Goal: Register for event/course

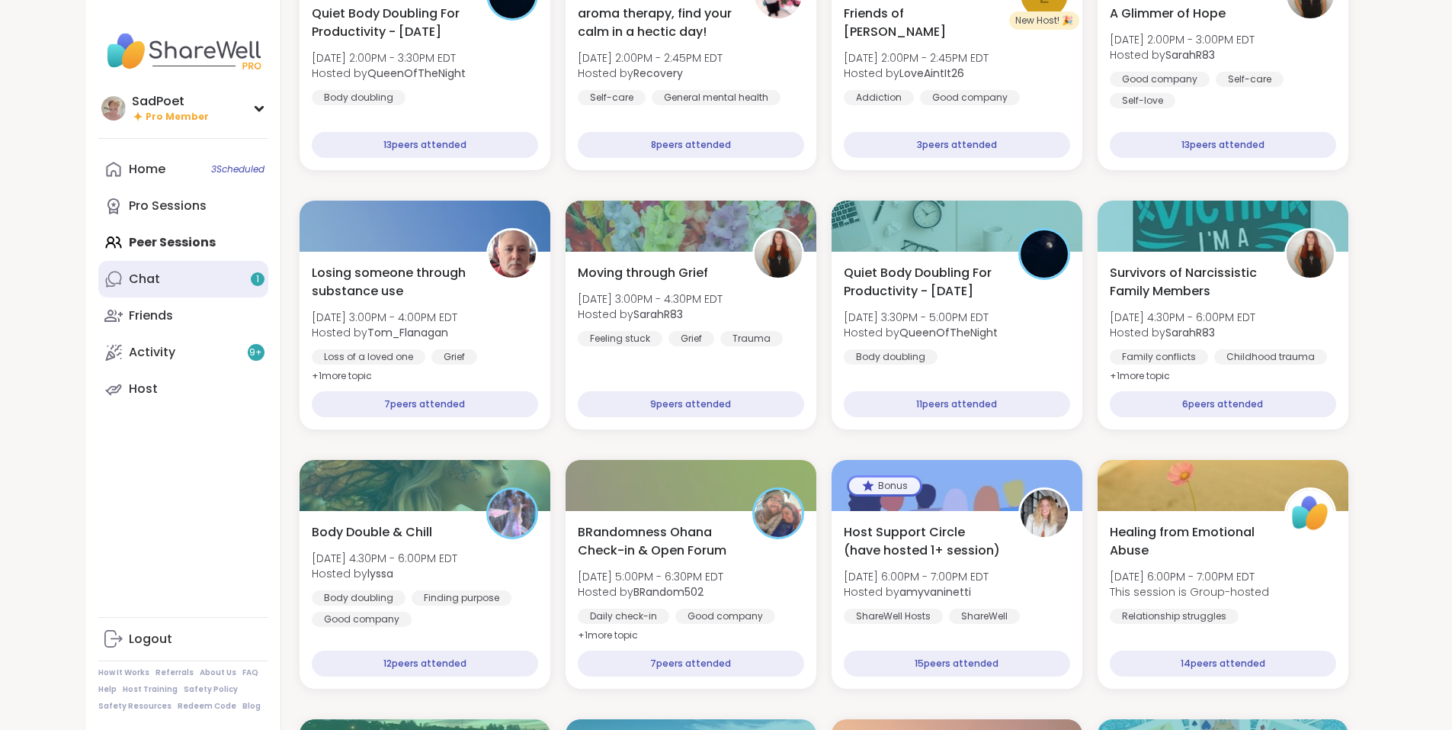
click at [137, 281] on link "Chat 1" at bounding box center [183, 279] width 170 height 37
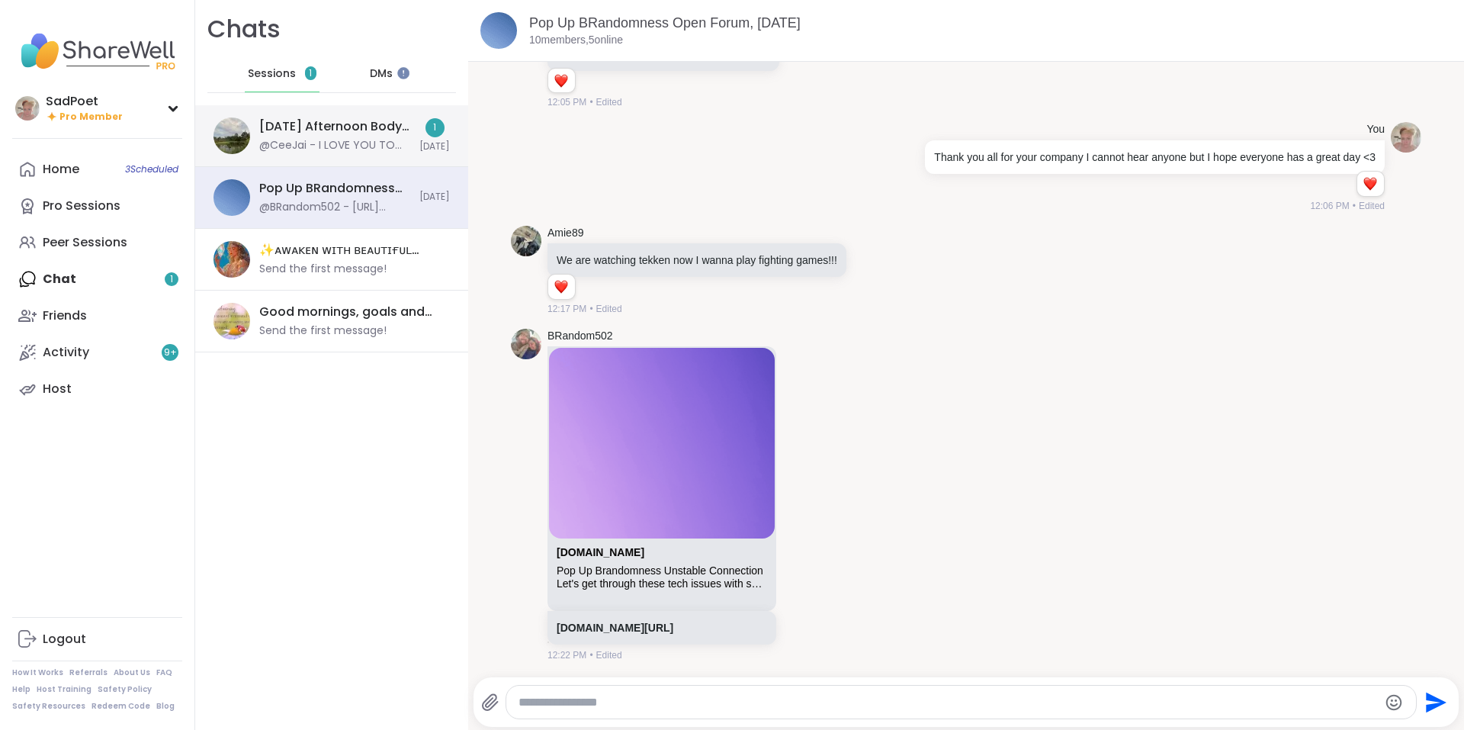
click at [311, 133] on div "[DATE] Afternoon Body Doublers and Chillers!, [DATE]" at bounding box center [334, 126] width 151 height 17
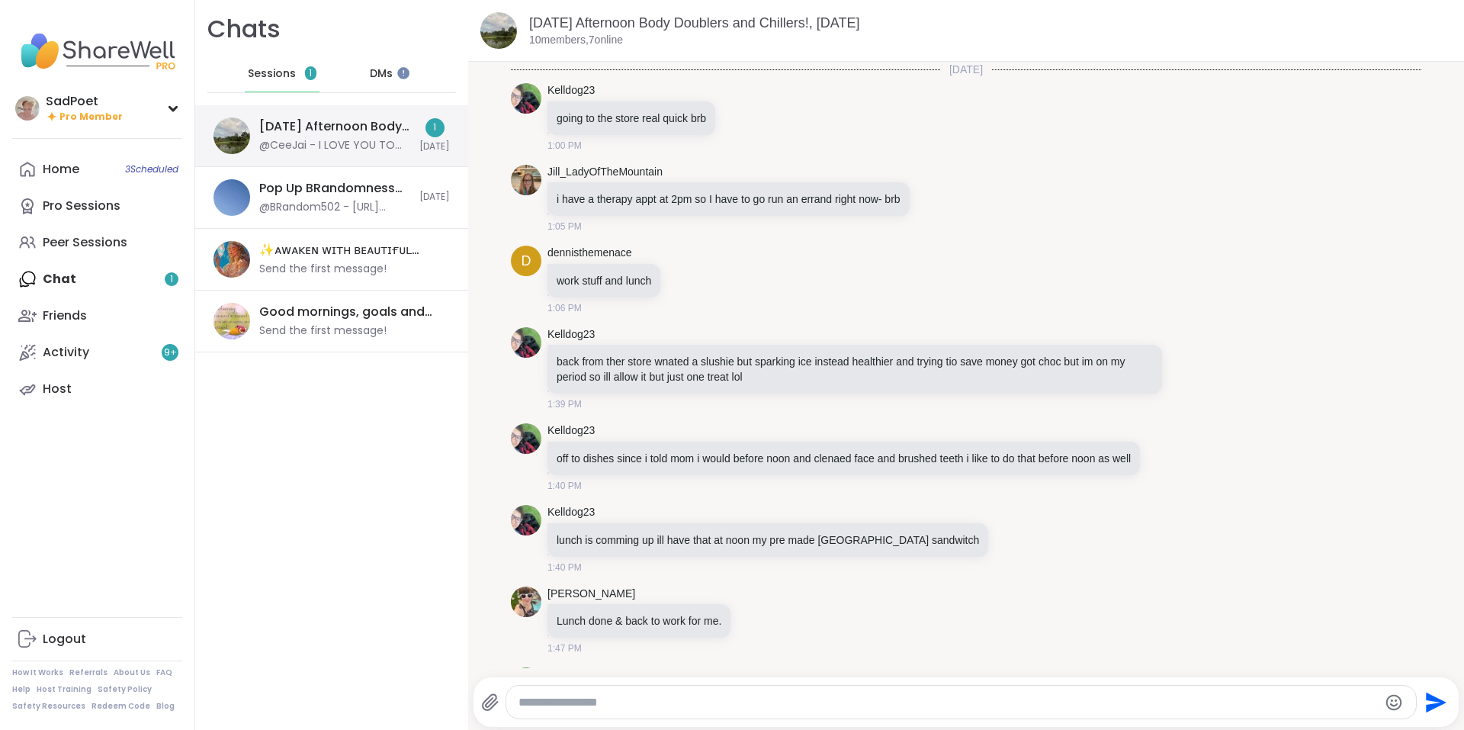
scroll to position [894, 0]
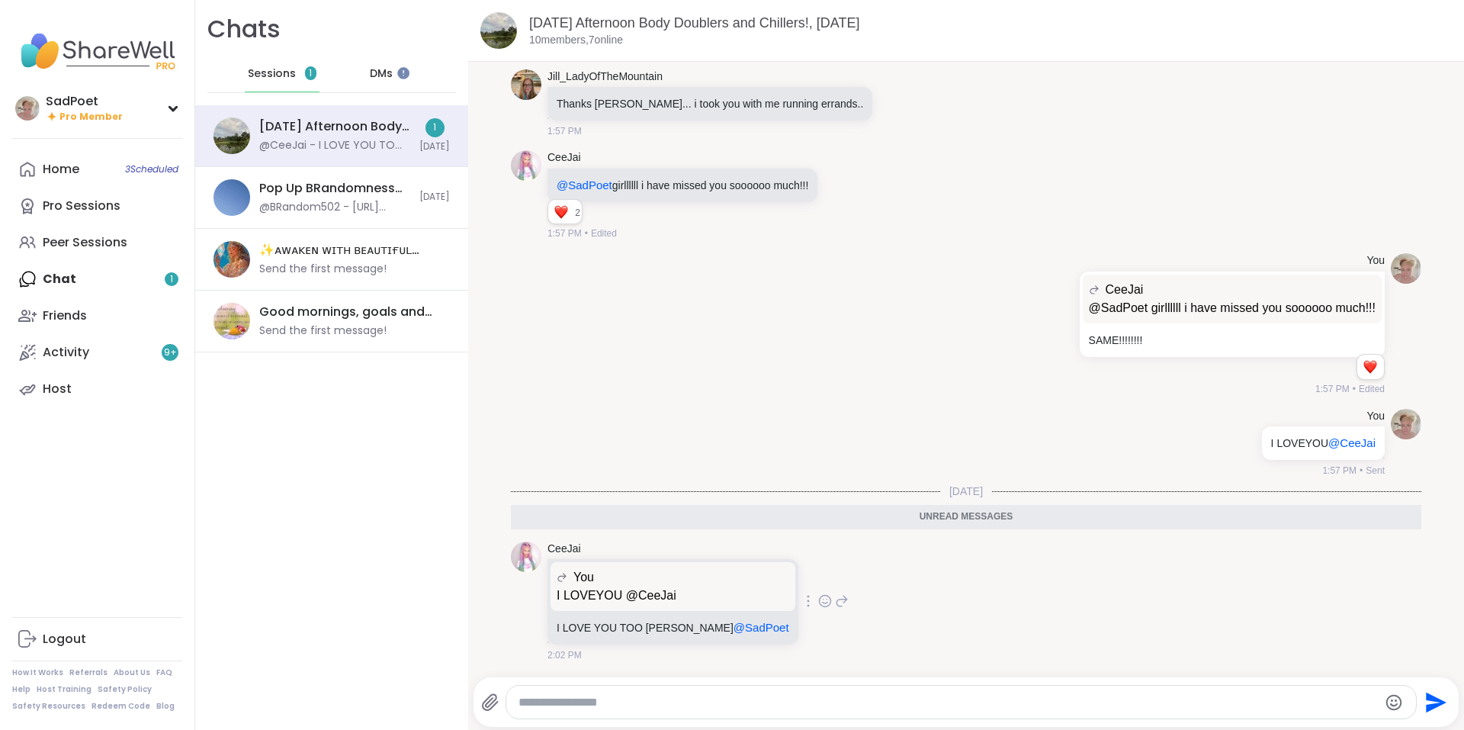
click at [818, 597] on icon at bounding box center [825, 600] width 14 height 15
click at [688, 576] on button "Select Reaction: Heart" at bounding box center [703, 576] width 30 height 30
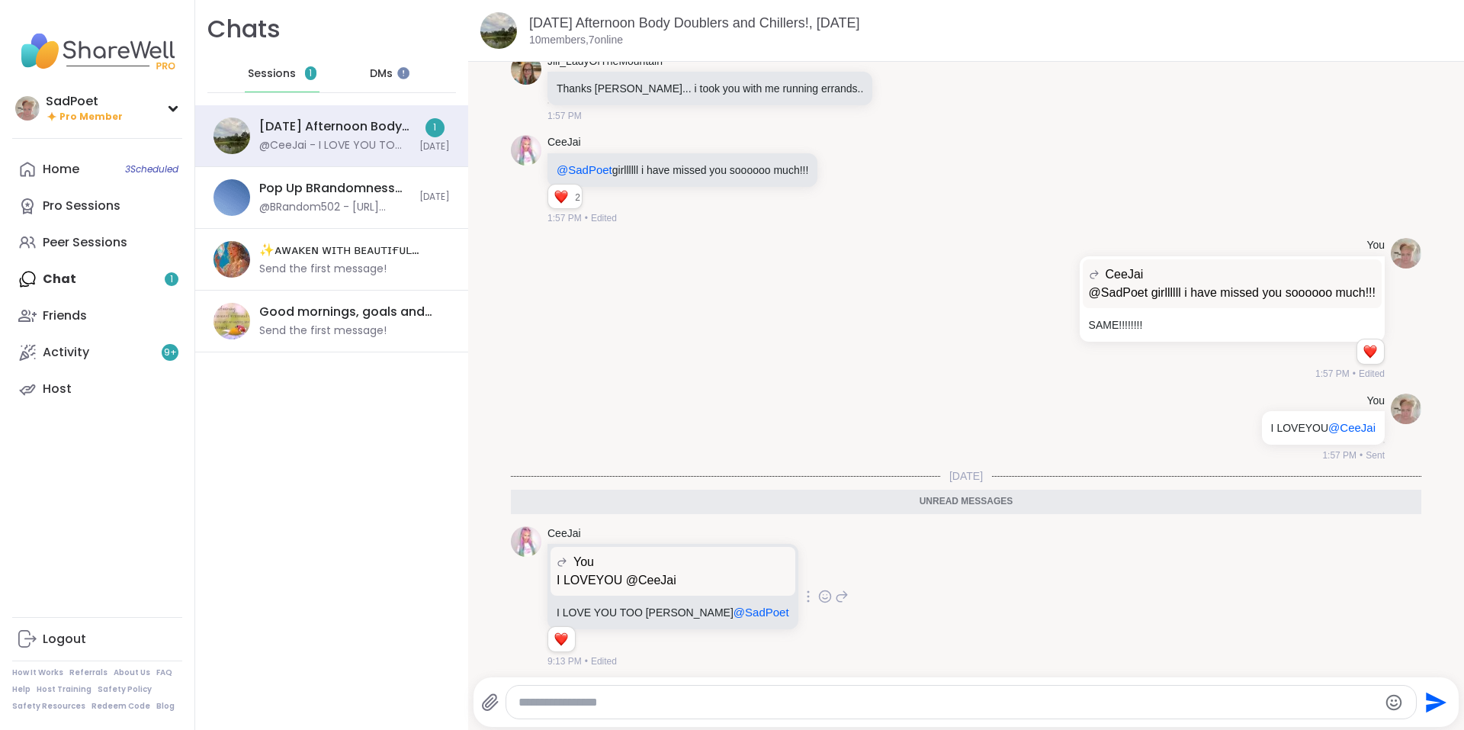
scroll to position [916, 0]
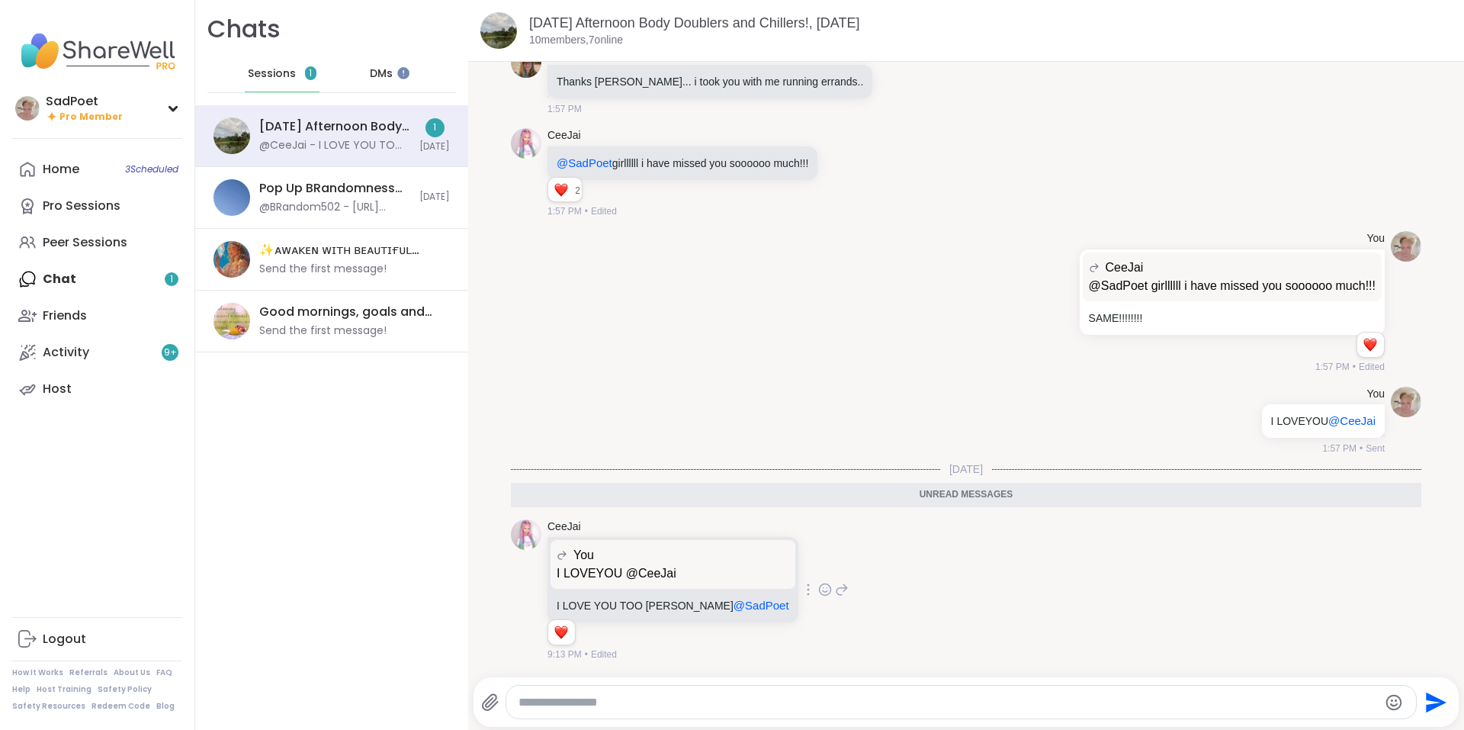
click at [370, 74] on span "DMs" at bounding box center [381, 73] width 23 height 15
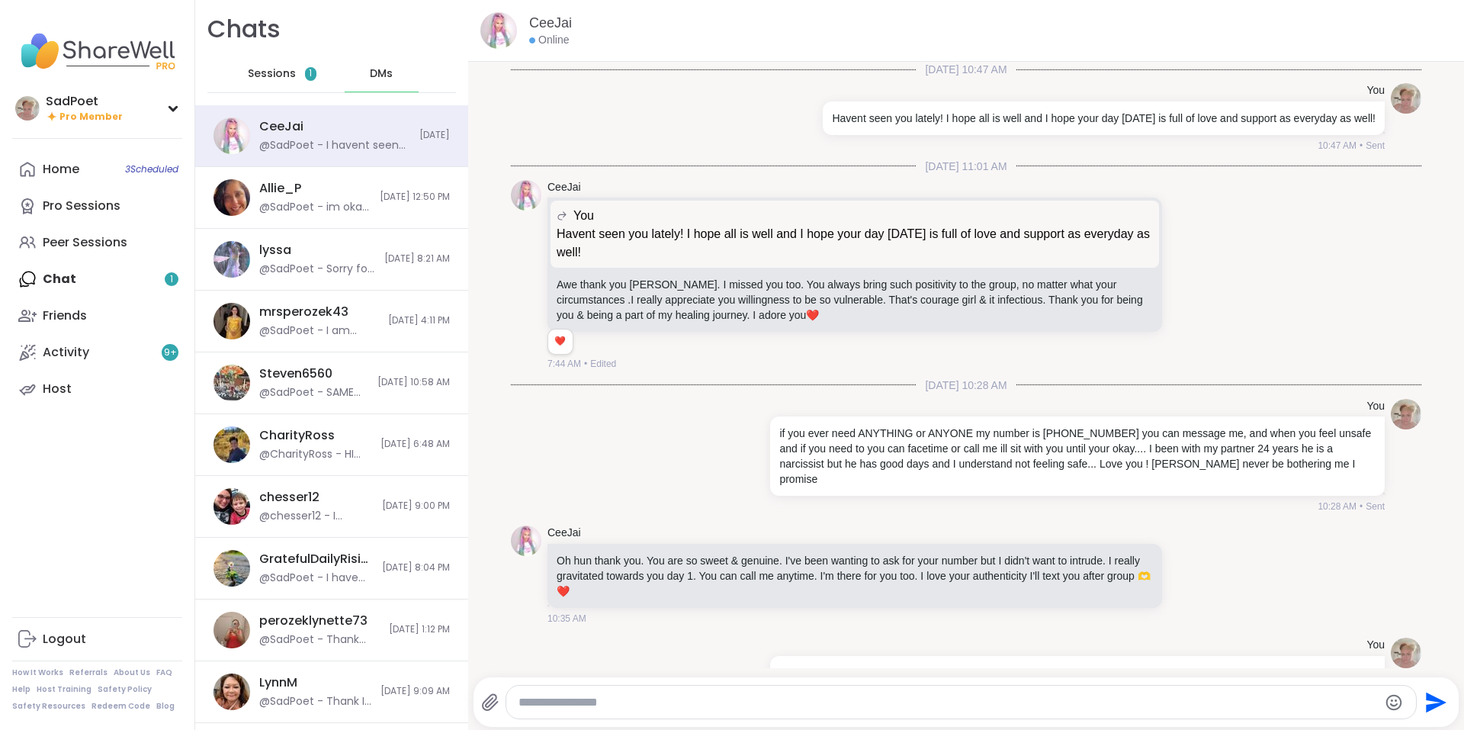
scroll to position [468, 0]
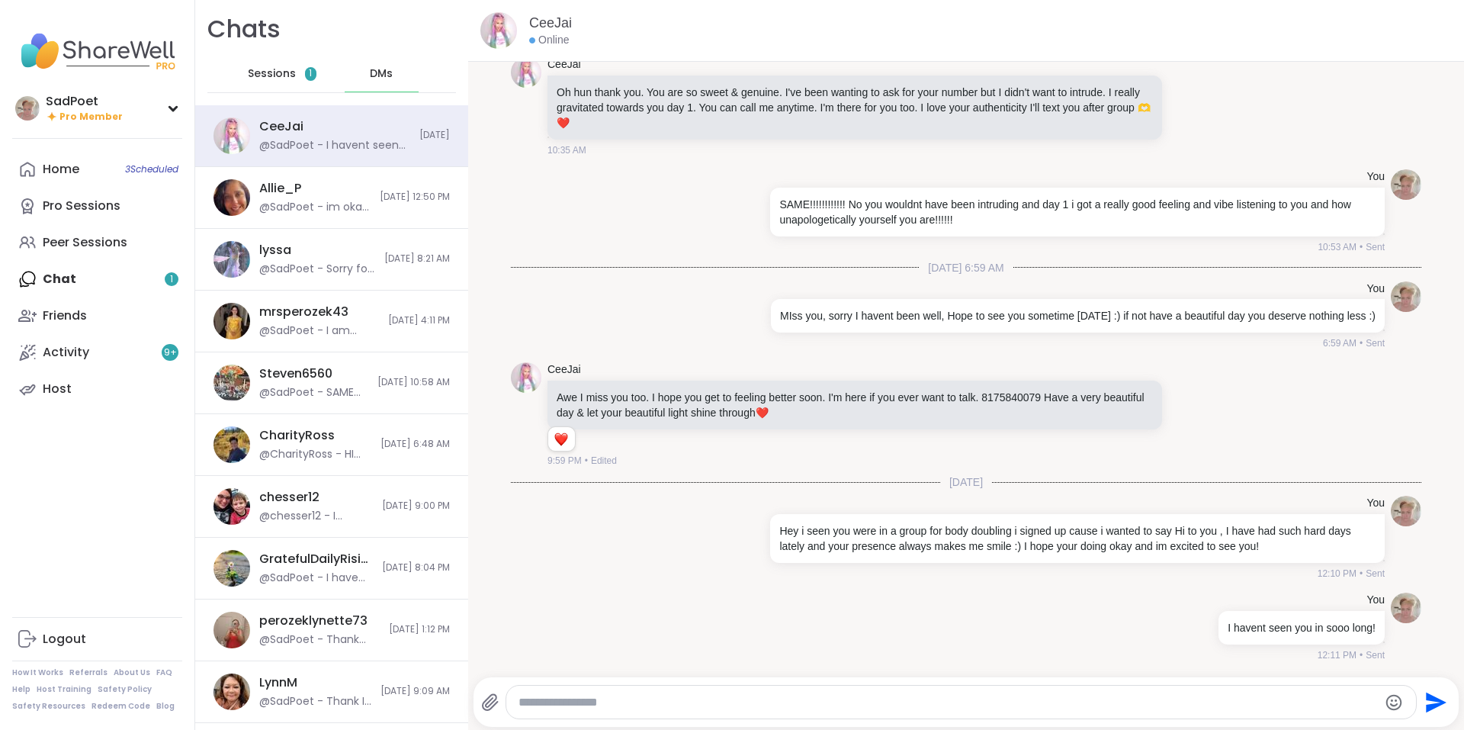
click at [281, 79] on span "Sessions" at bounding box center [272, 73] width 48 height 15
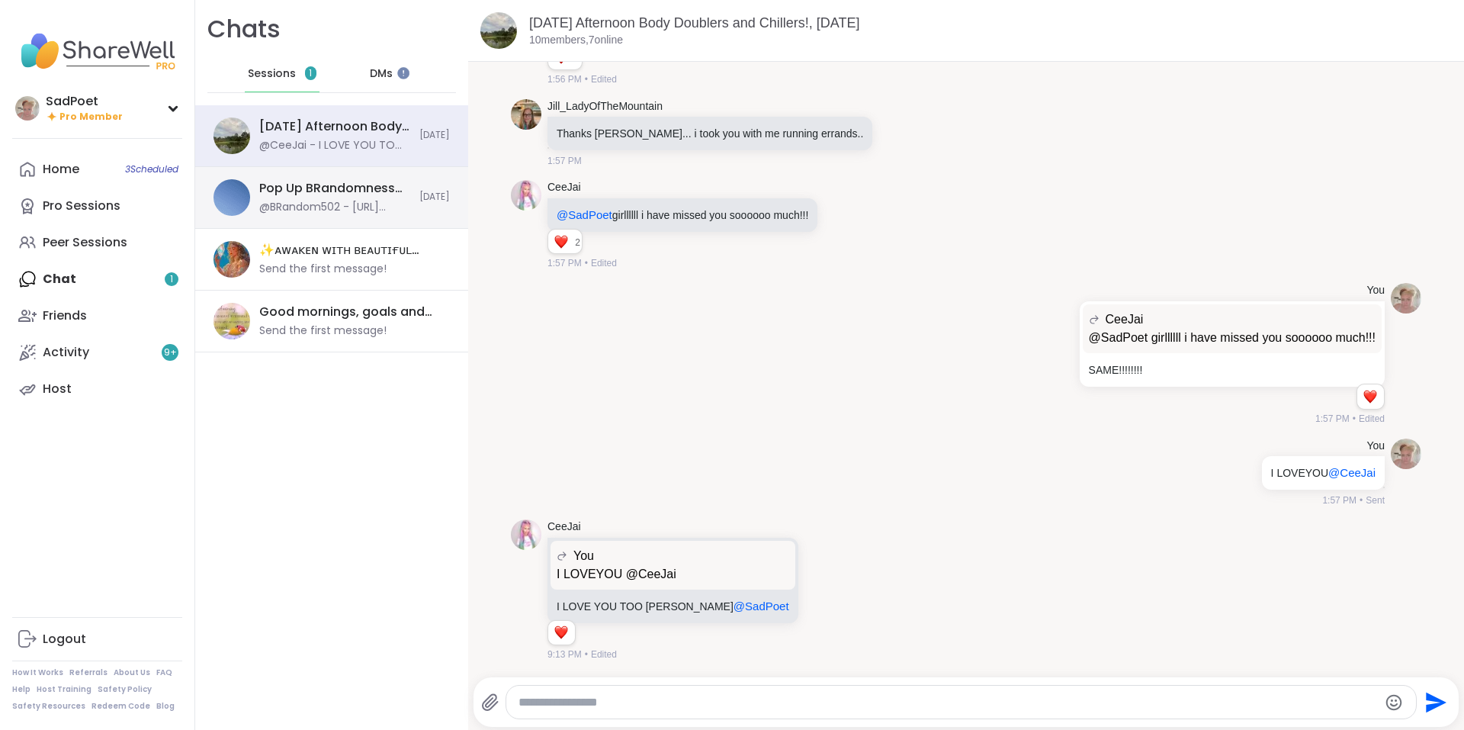
click at [346, 195] on div "Pop Up BRandomness Open Forum, [DATE]" at bounding box center [334, 188] width 151 height 17
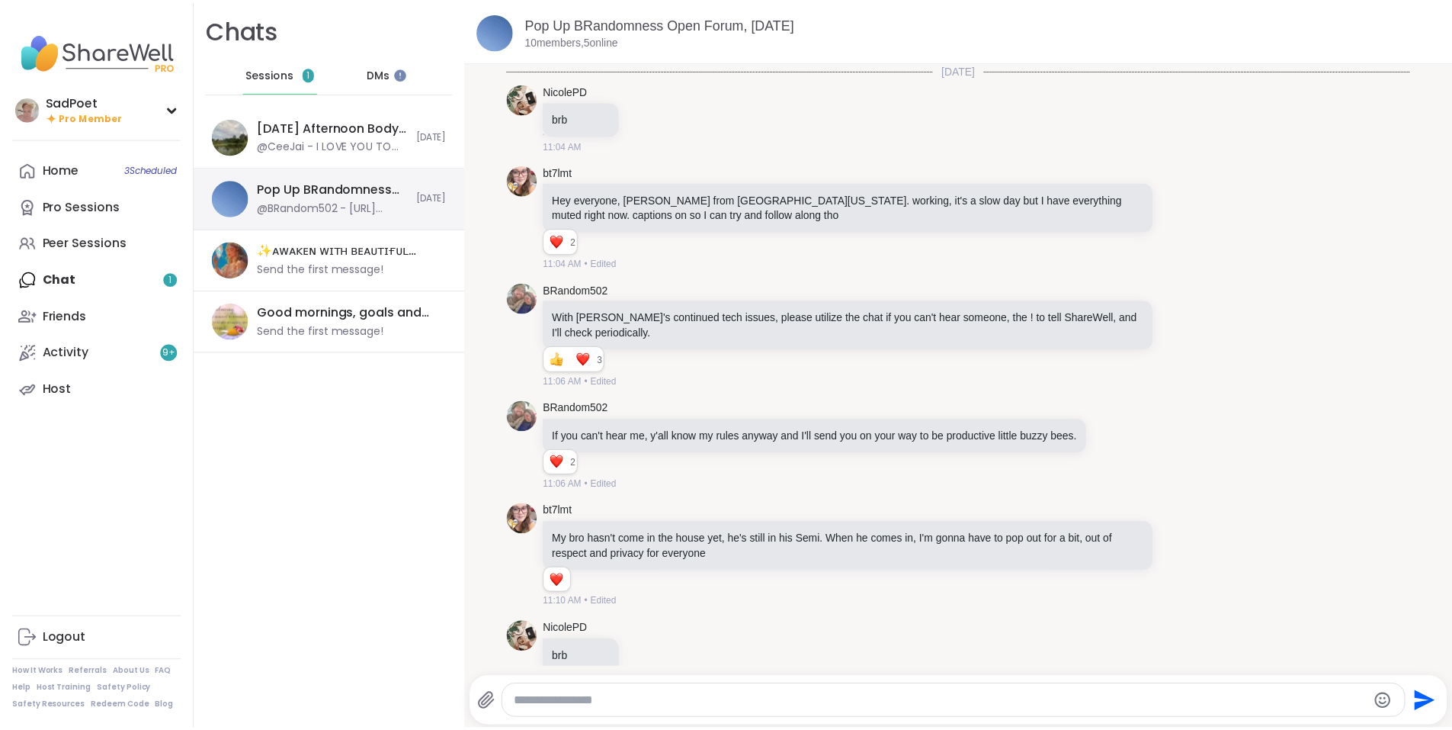
scroll to position [2184, 0]
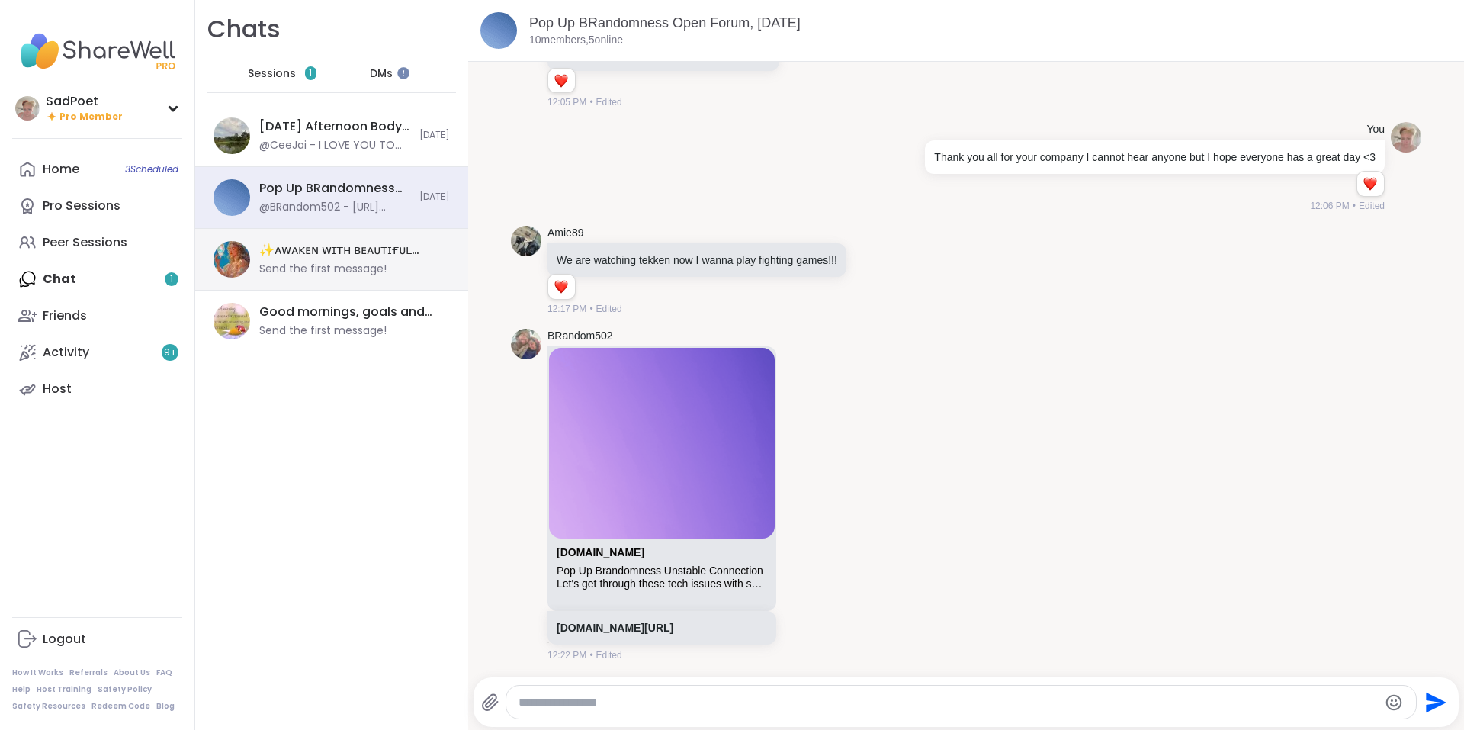
click at [257, 258] on div "✨ᴀᴡᴀᴋᴇɴ ᴡɪᴛʜ ʙᴇᴀᴜᴛɪғᴜʟ sᴏᴜʟs✨, [DATE] Send the first message!" at bounding box center [331, 260] width 273 height 62
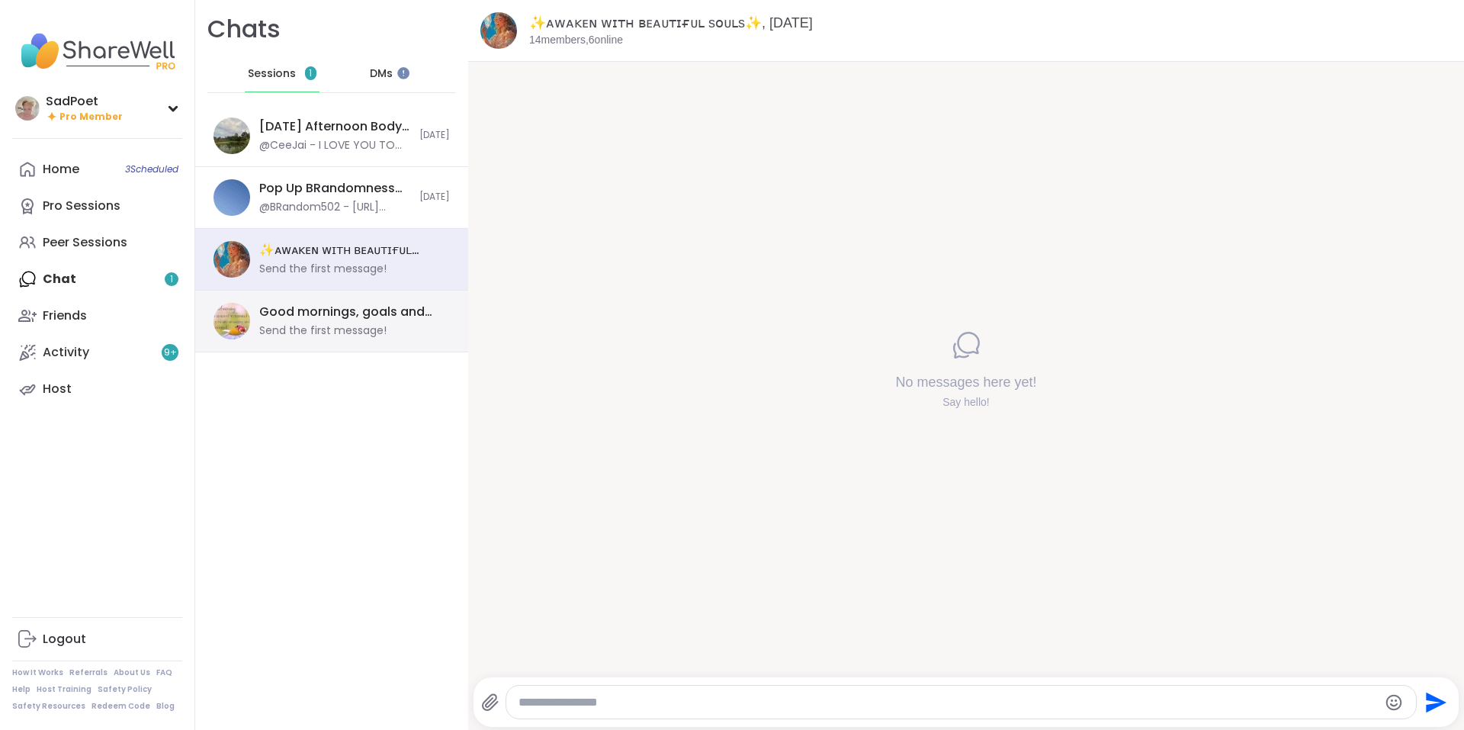
click at [304, 342] on div "Good mornings, goals and gratitude's, [DATE] Send the first message!" at bounding box center [331, 321] width 273 height 62
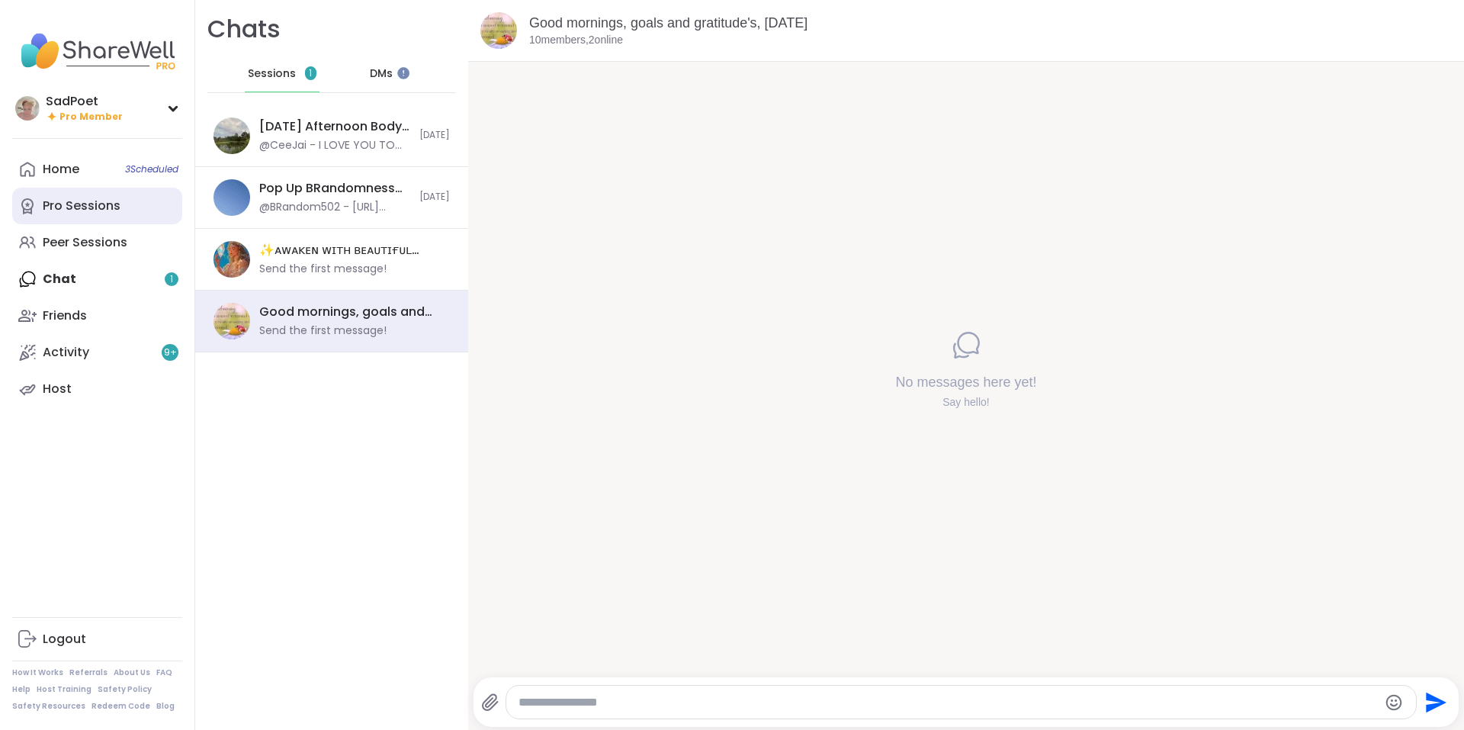
click at [100, 204] on div "Pro Sessions" at bounding box center [82, 205] width 78 height 17
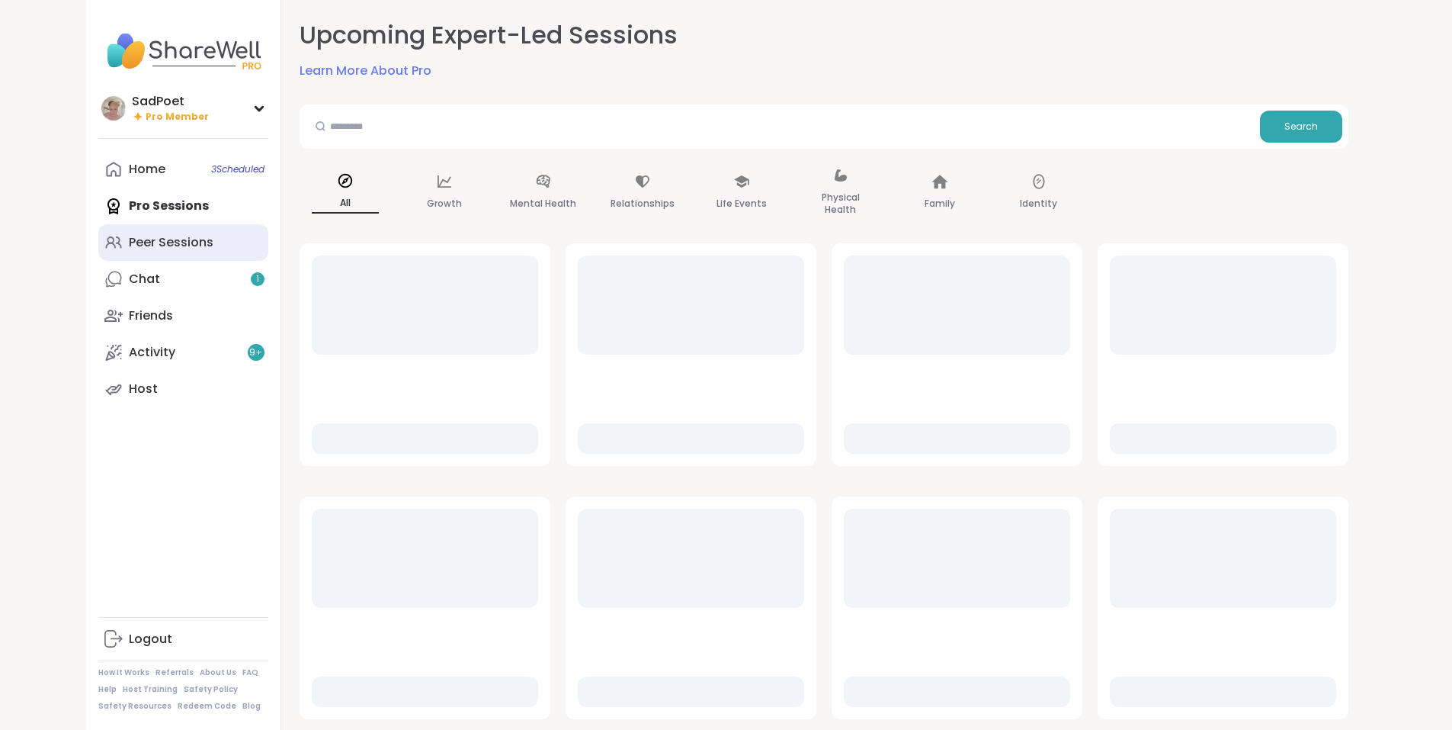
click at [129, 234] on div "Peer Sessions" at bounding box center [171, 242] width 85 height 17
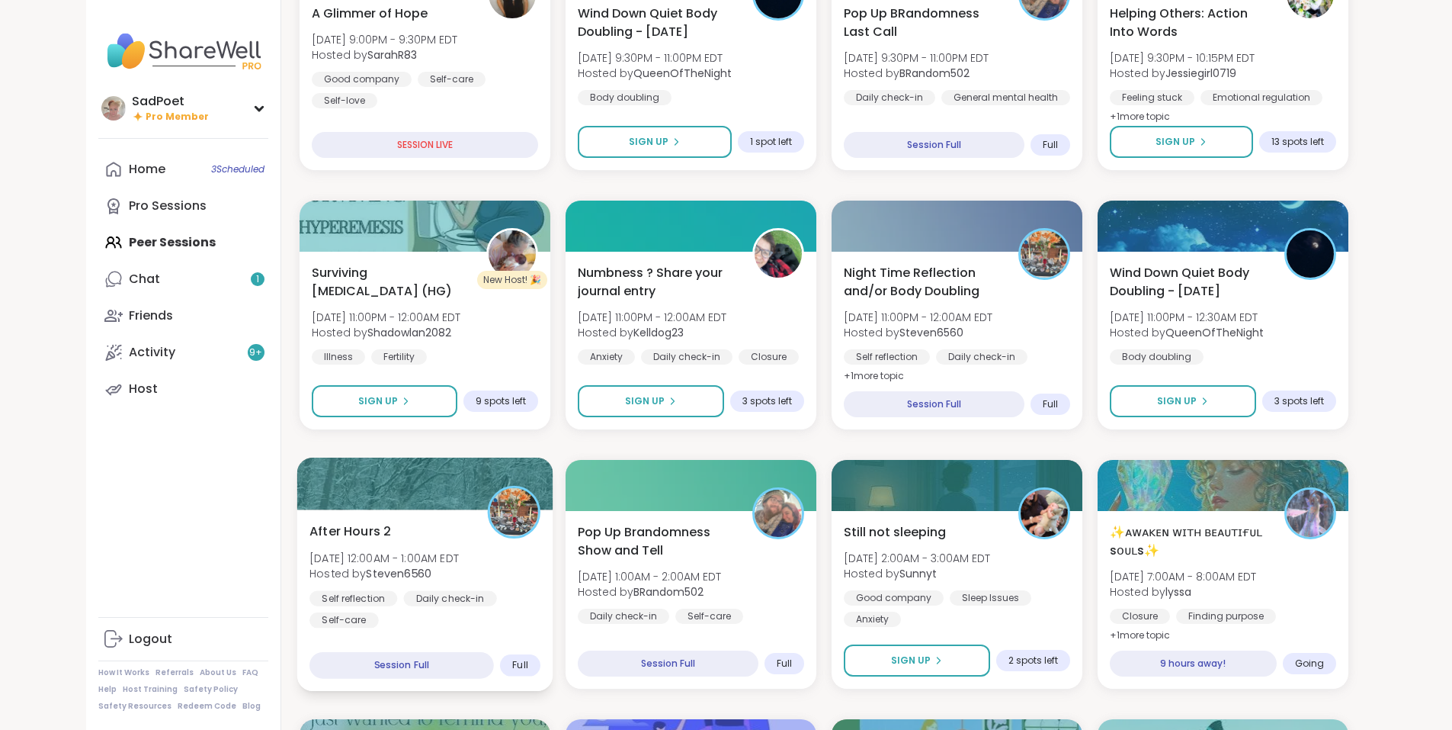
scroll to position [457, 0]
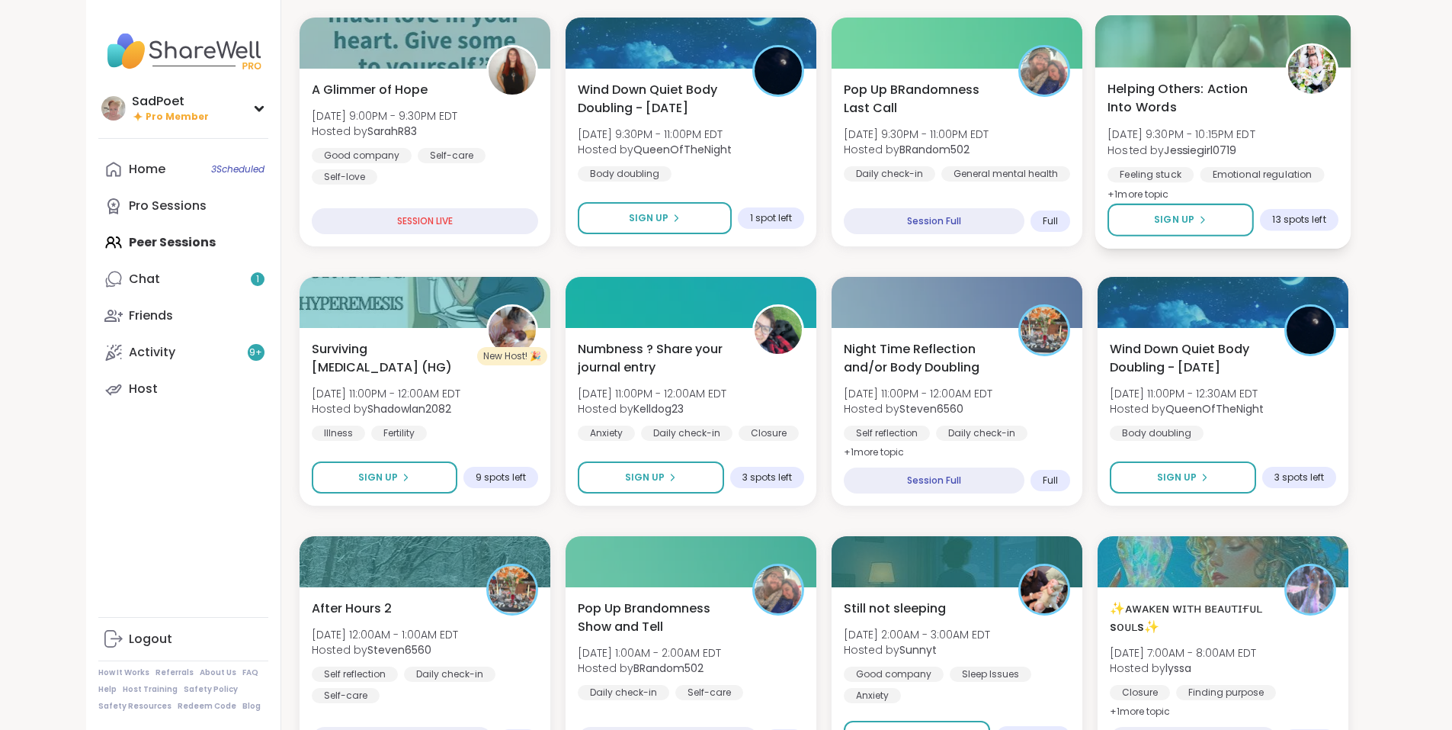
click at [1198, 122] on div "Helping Others: Action Into Words [DATE] 9:30PM - 10:15PM EDT Hosted by Jessieg…" at bounding box center [1223, 141] width 231 height 124
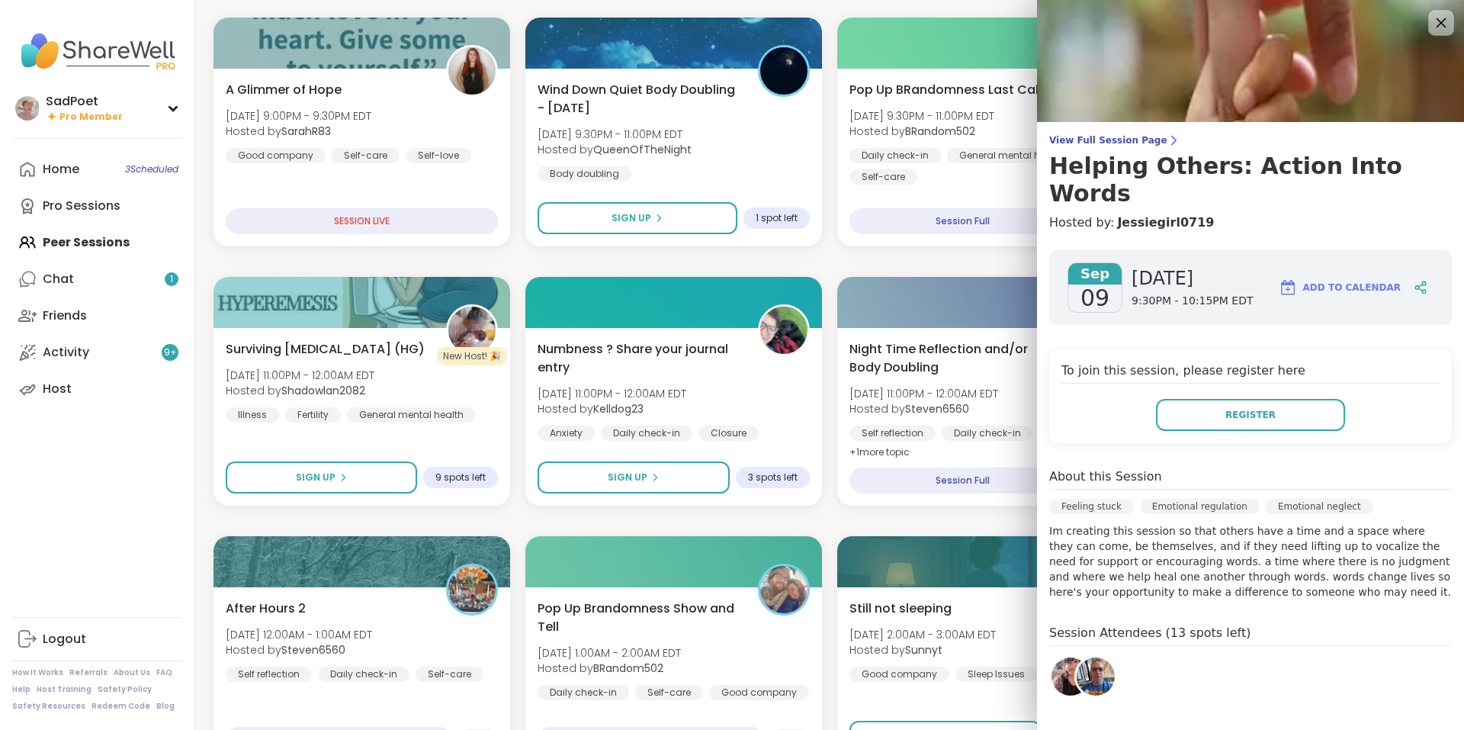
click at [1431, 24] on icon at bounding box center [1440, 22] width 19 height 19
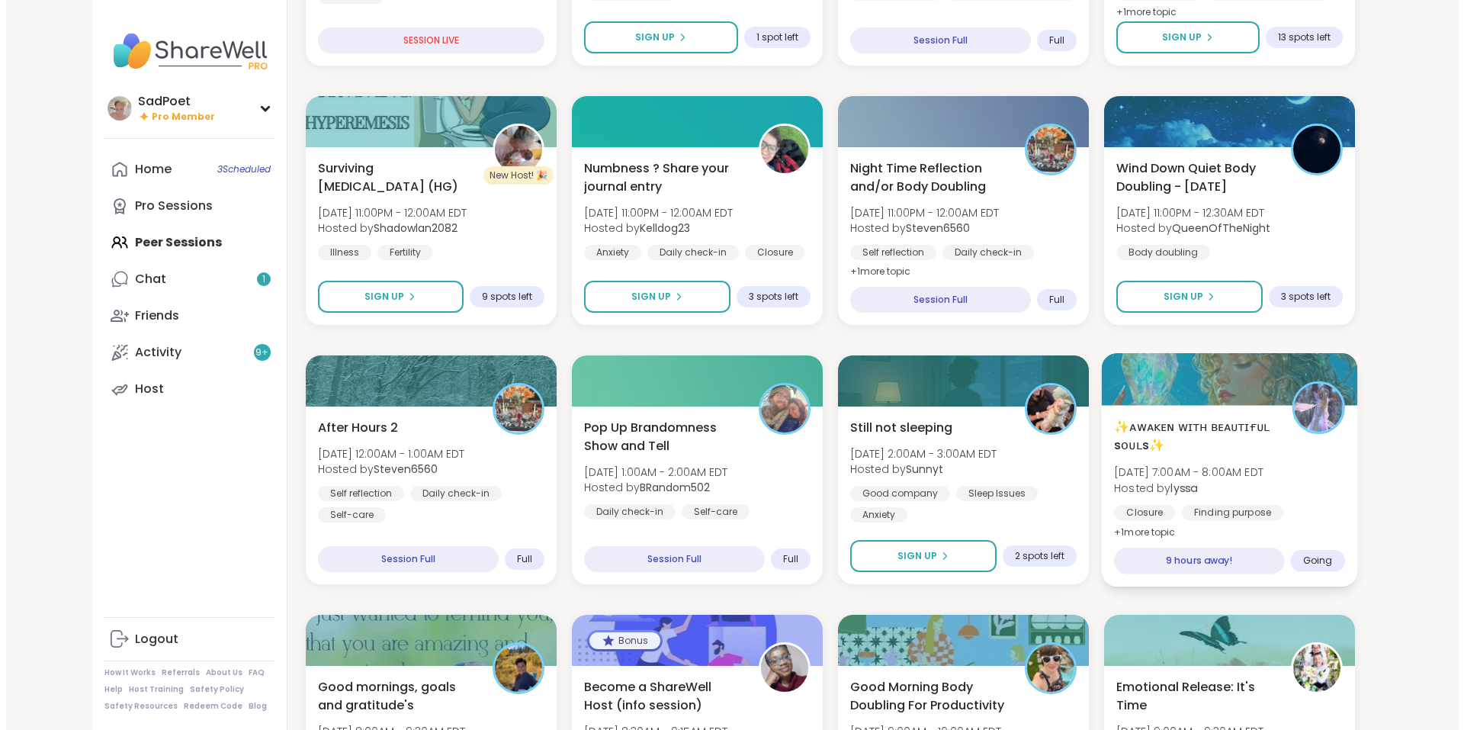
scroll to position [686, 0]
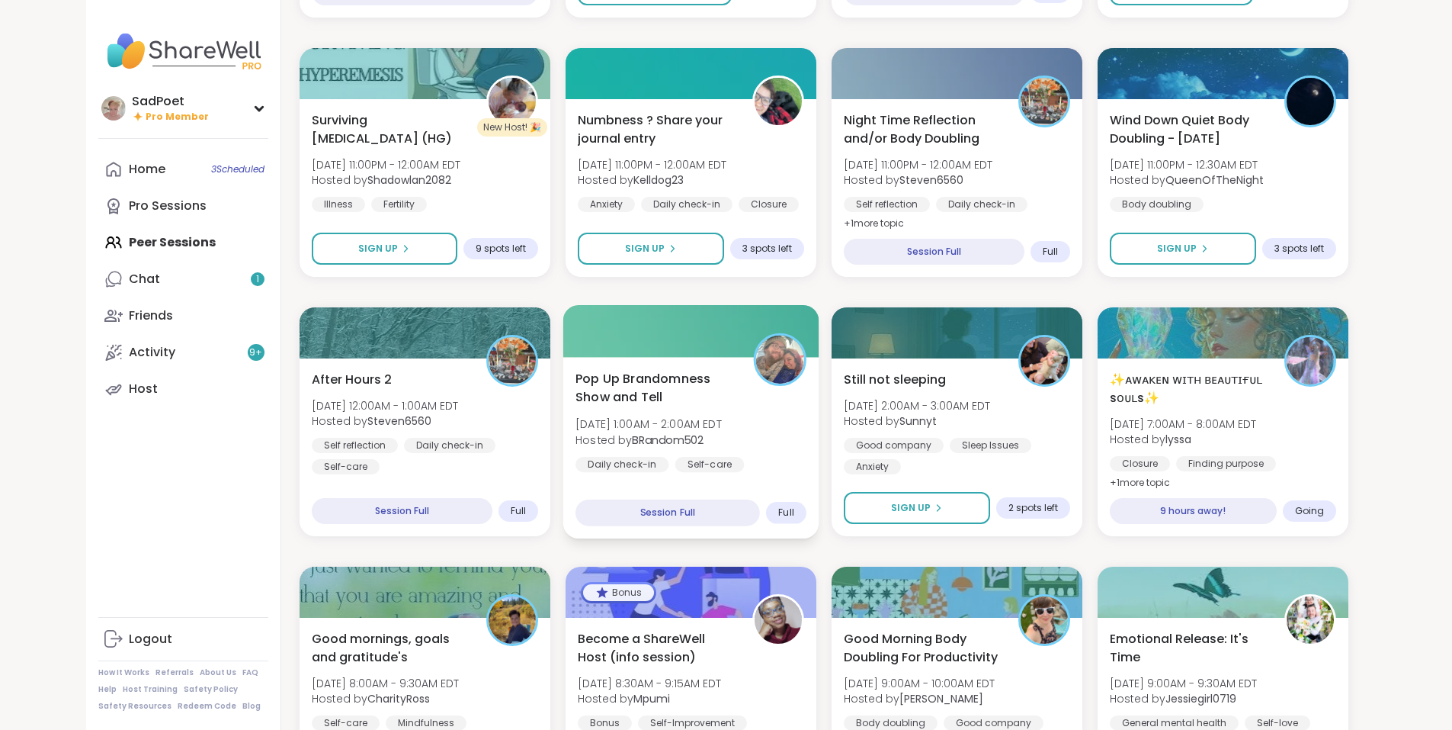
click at [768, 430] on div "Pop Up Brandomness Show and Tell [DATE] 1:00AM - 2:00AM EDT Hosted by BRandom50…" at bounding box center [691, 431] width 231 height 124
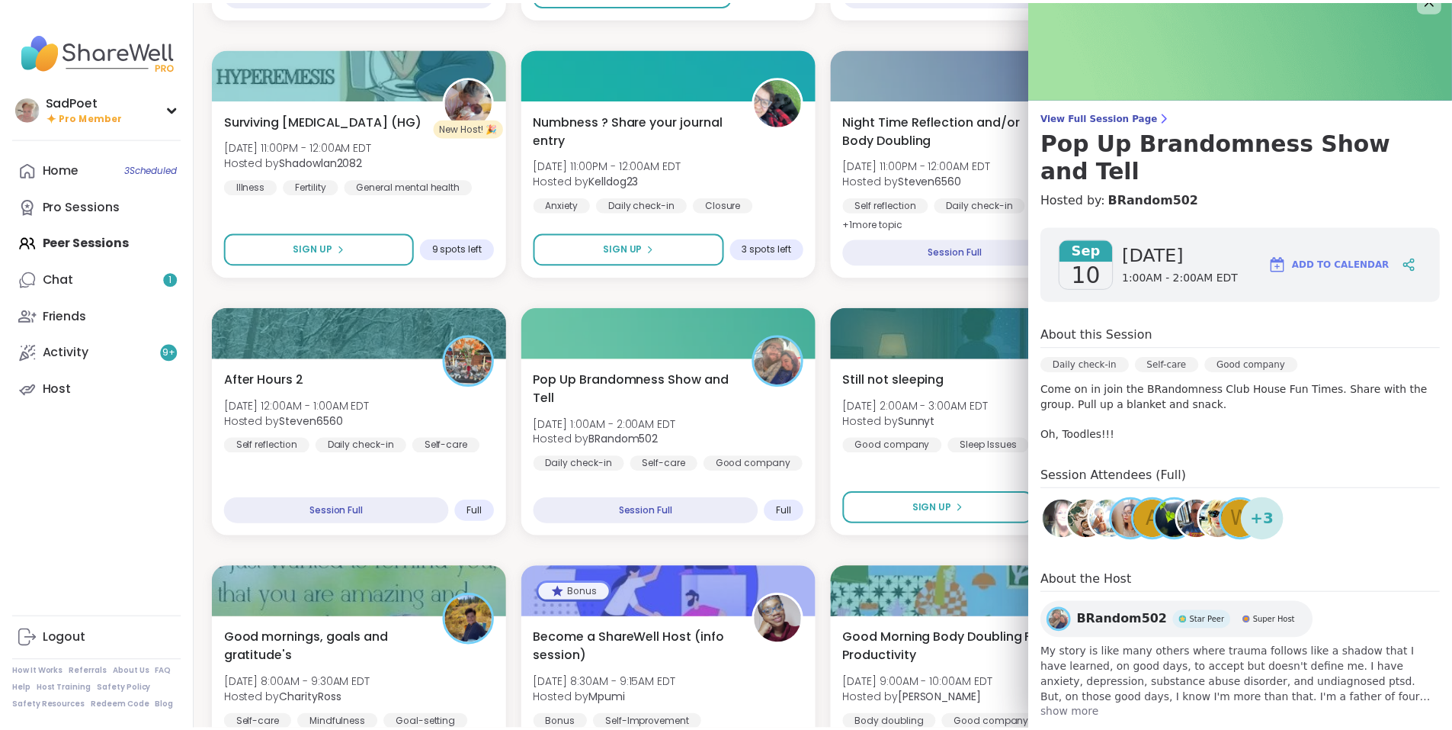
scroll to position [0, 0]
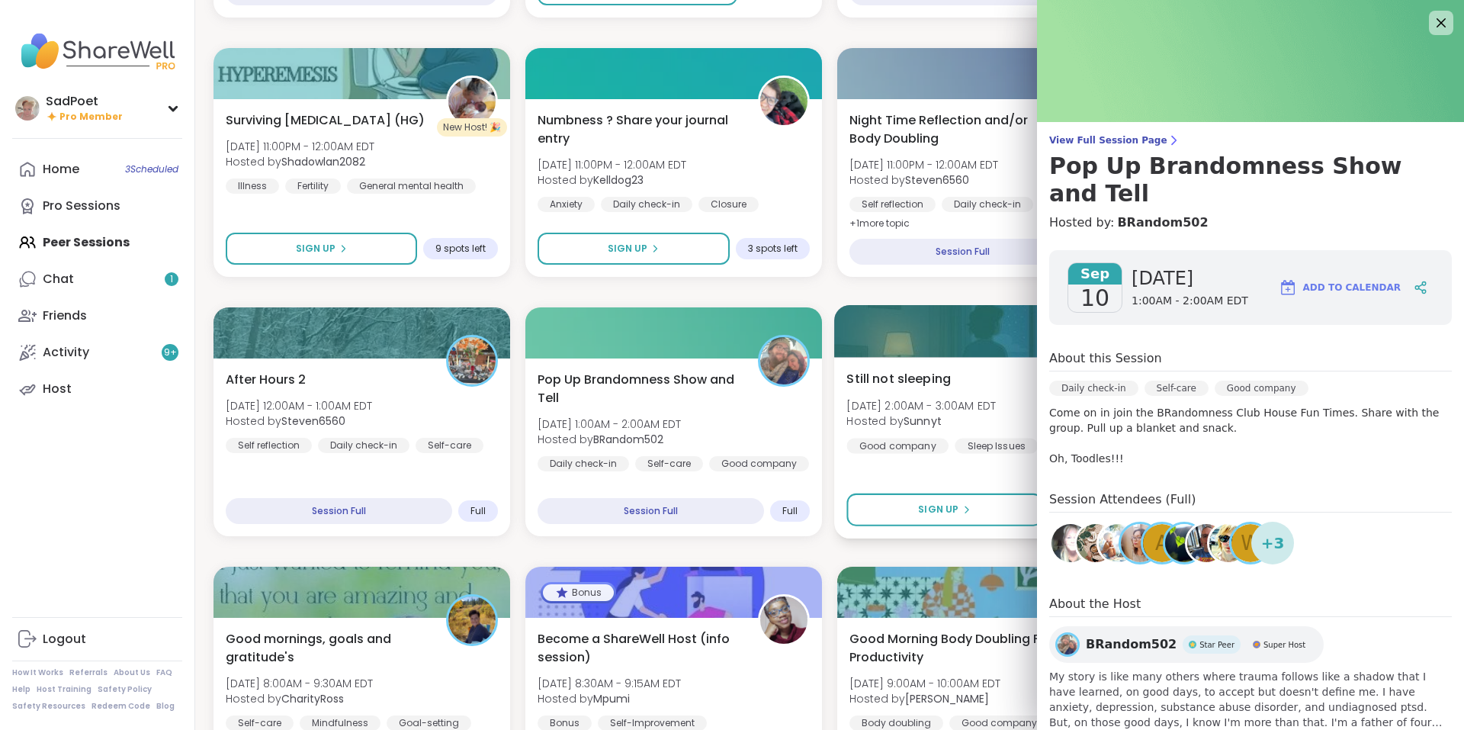
click at [878, 315] on div at bounding box center [985, 331] width 303 height 52
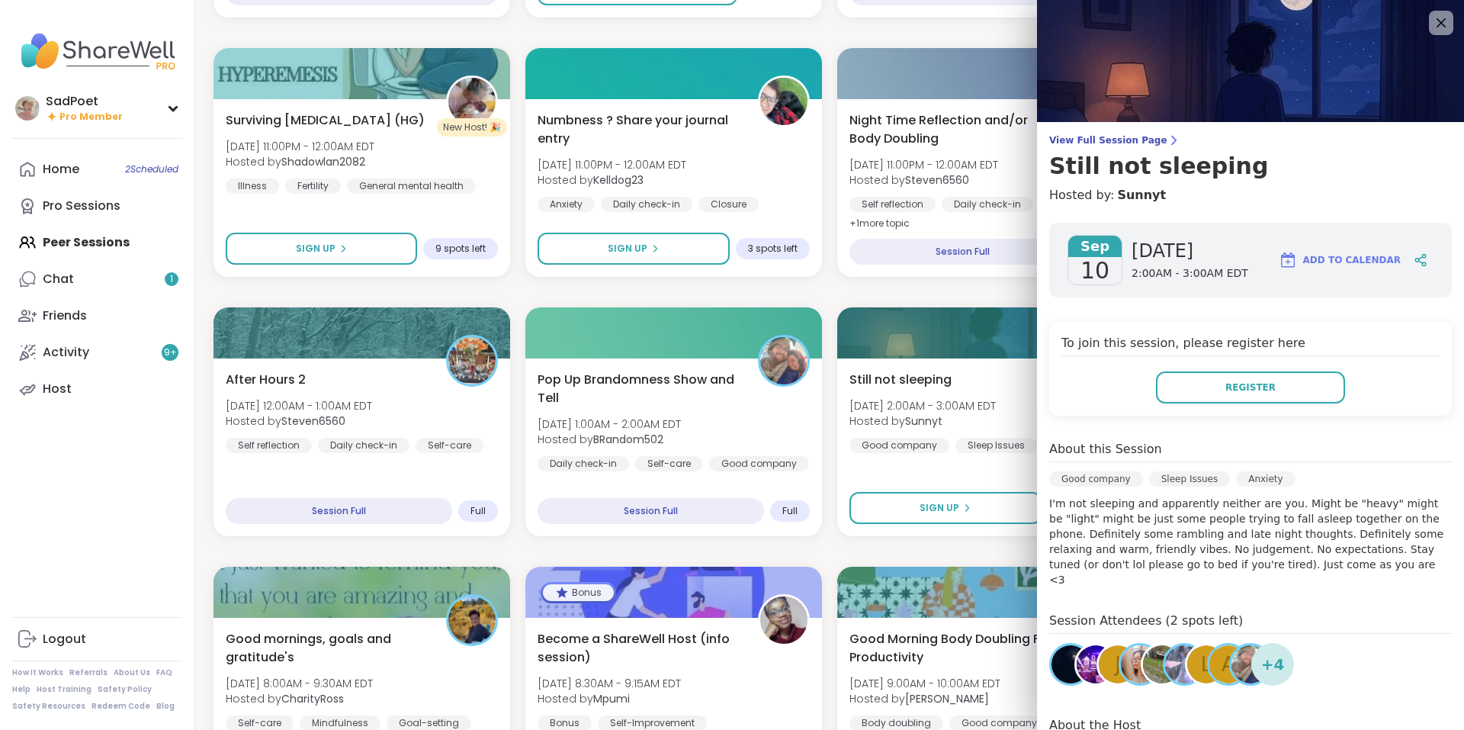
click at [1338, 260] on span "Add to Calendar" at bounding box center [1352, 260] width 98 height 14
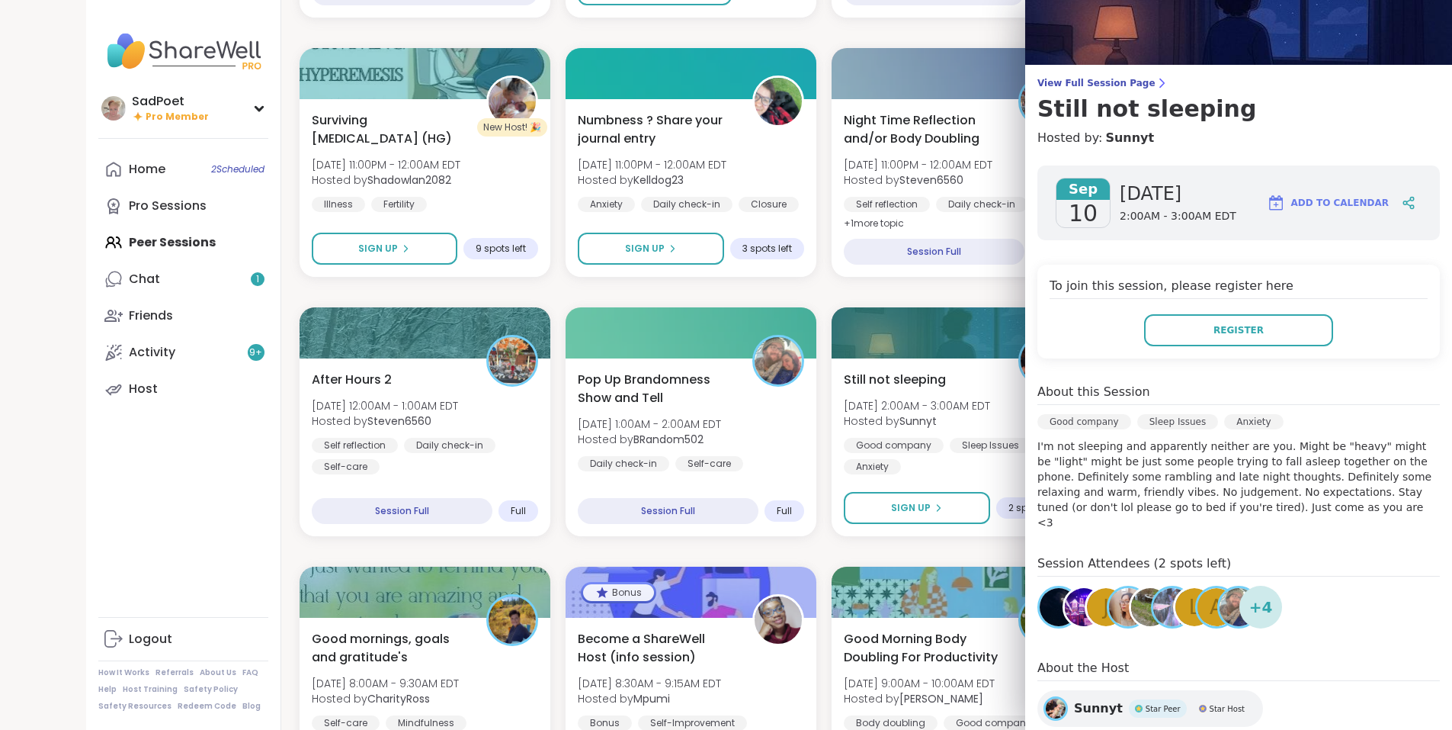
scroll to position [158, 0]
